Goal: Navigation & Orientation: Find specific page/section

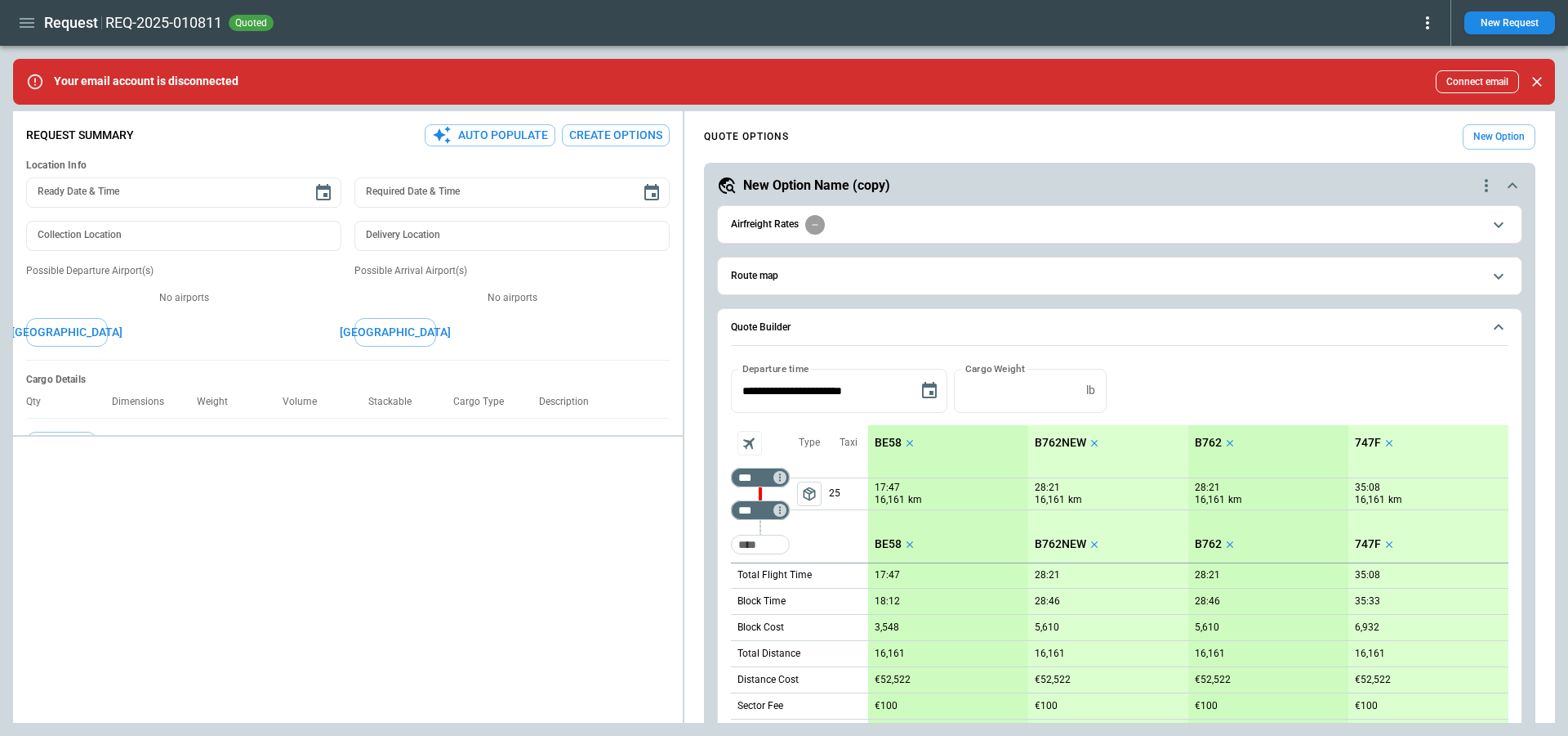
scroll to position [1188, 0]
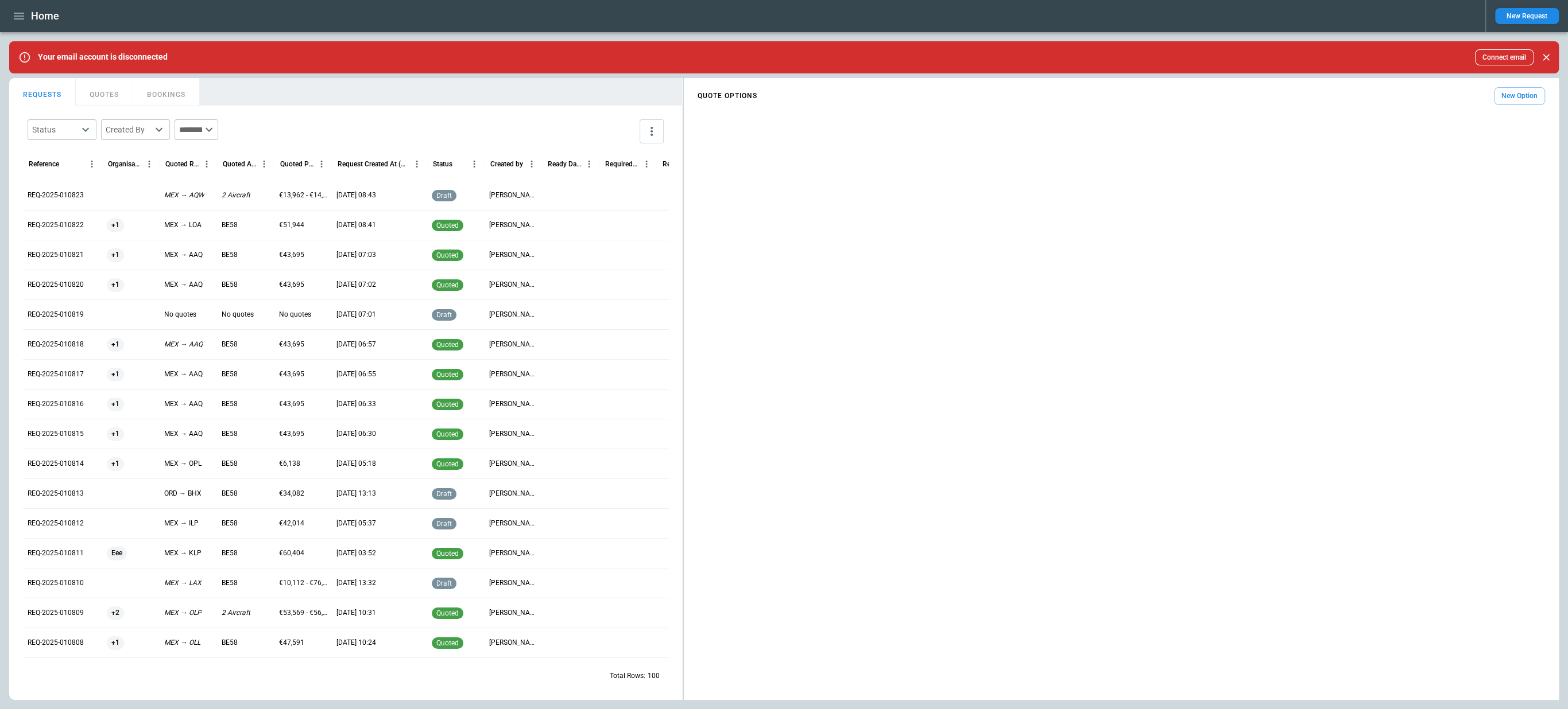
click at [152, 223] on div "+1" at bounding box center [131, 225] width 48 height 14
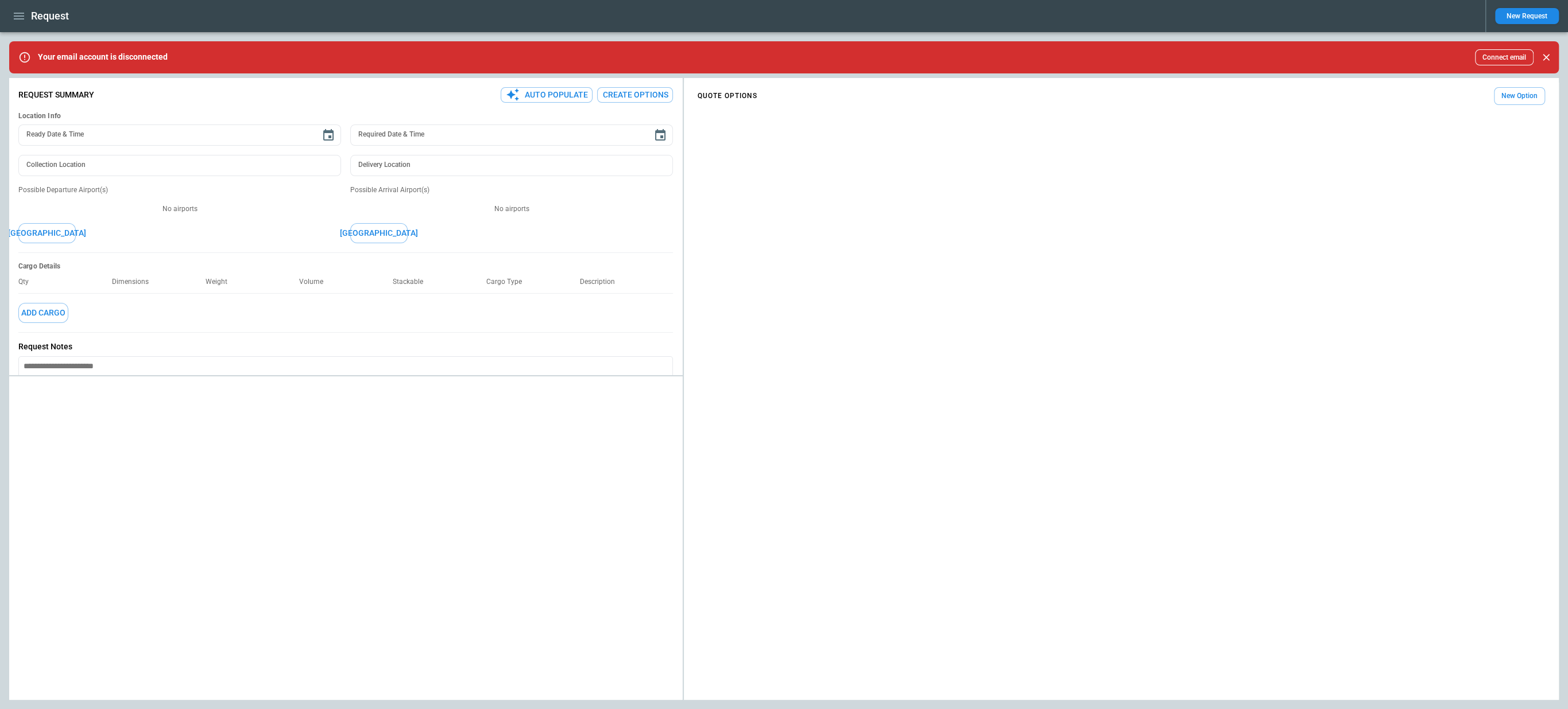
type textarea "*"
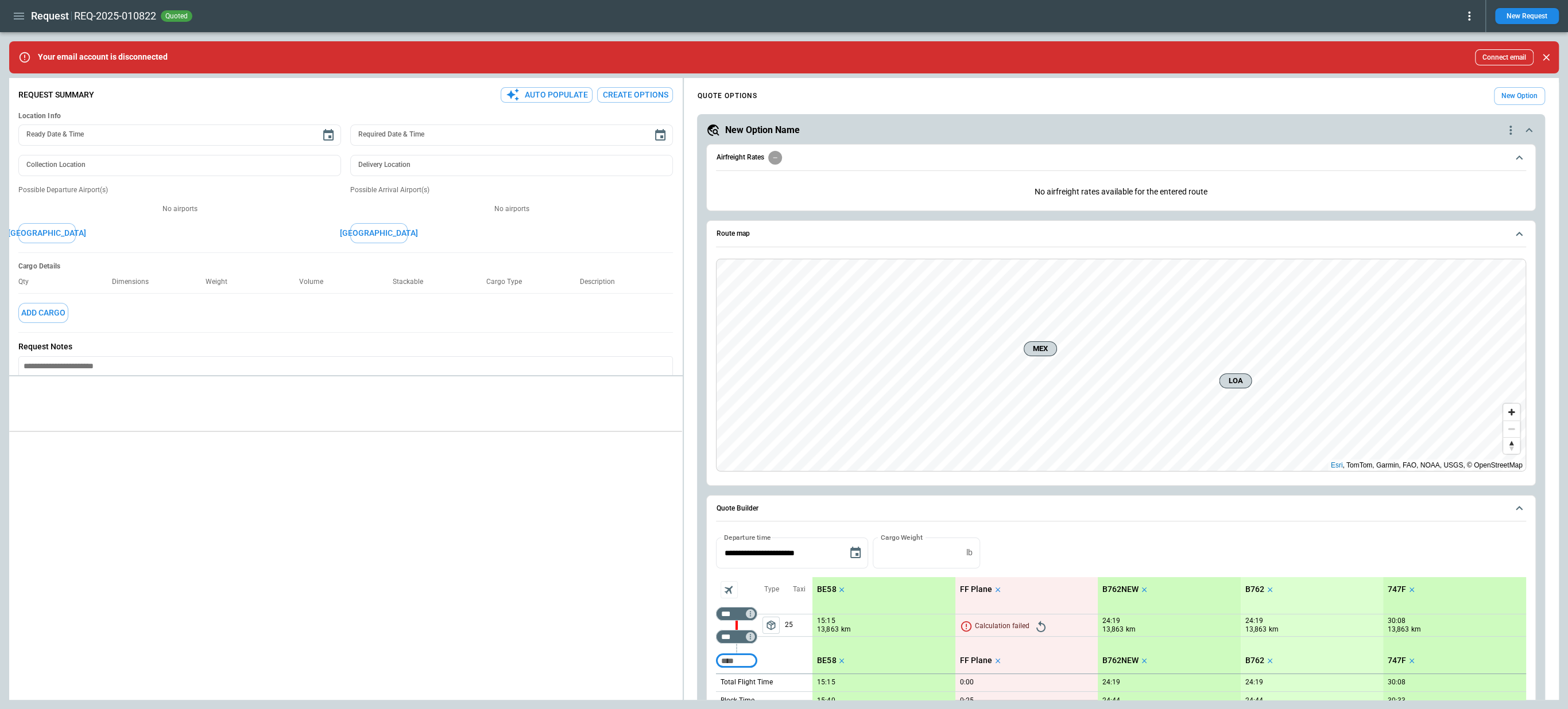
click at [300, 491] on div "**********" at bounding box center [784, 389] width 1550 height 622
click at [15, 13] on icon "button" at bounding box center [19, 16] width 10 height 7
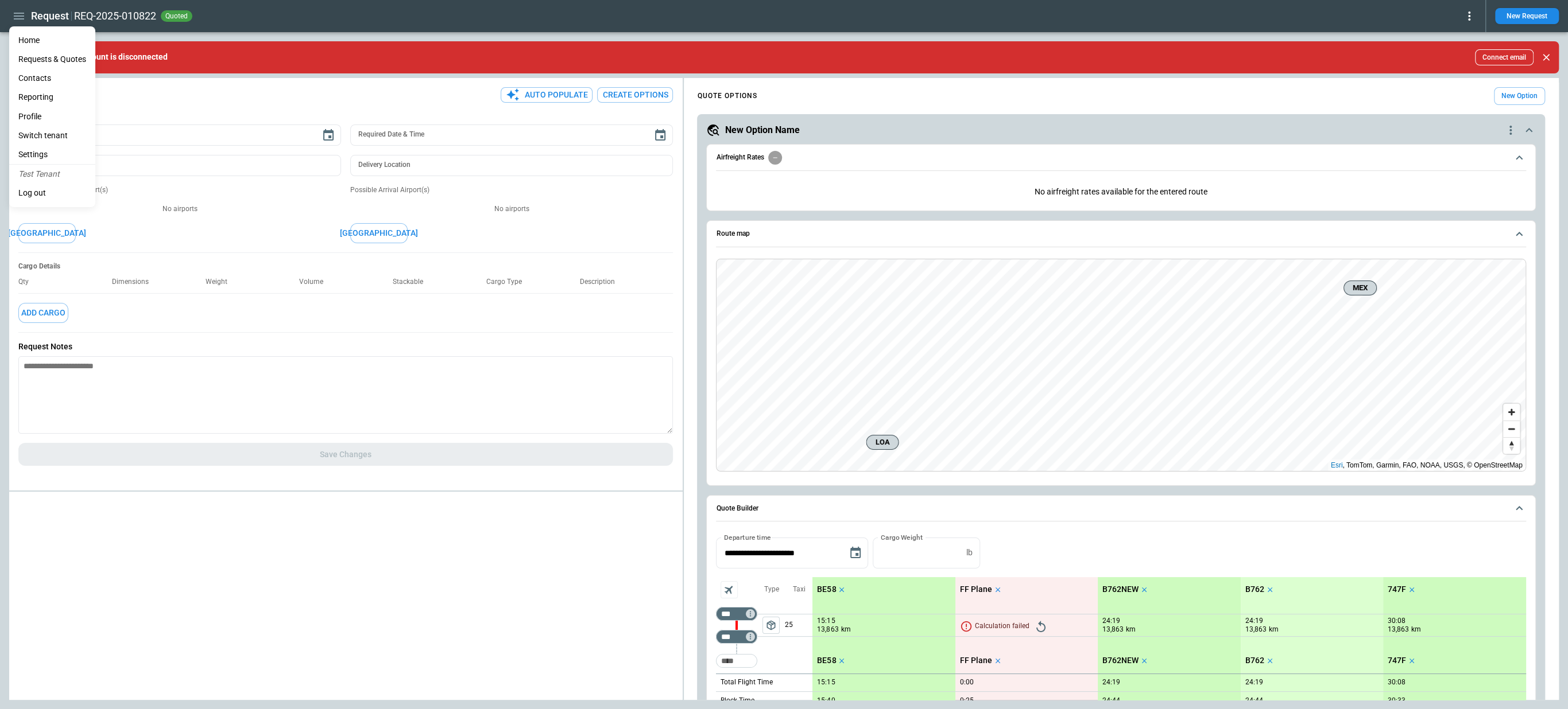
click at [27, 36] on li "Home" at bounding box center [52, 40] width 86 height 19
